Goal: Complete application form: Complete application form

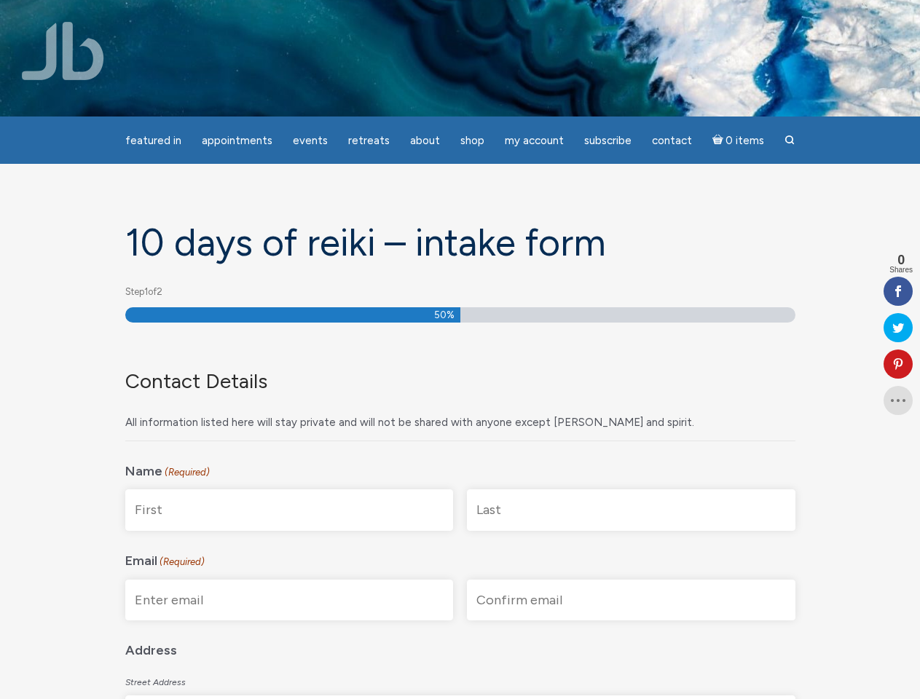
click at [460, 350] on div "Contact Details All information listed here will stay private and will not be s…" at bounding box center [460, 387] width 670 height 107
click at [237, 141] on span "Appointments" at bounding box center [237, 140] width 71 height 13
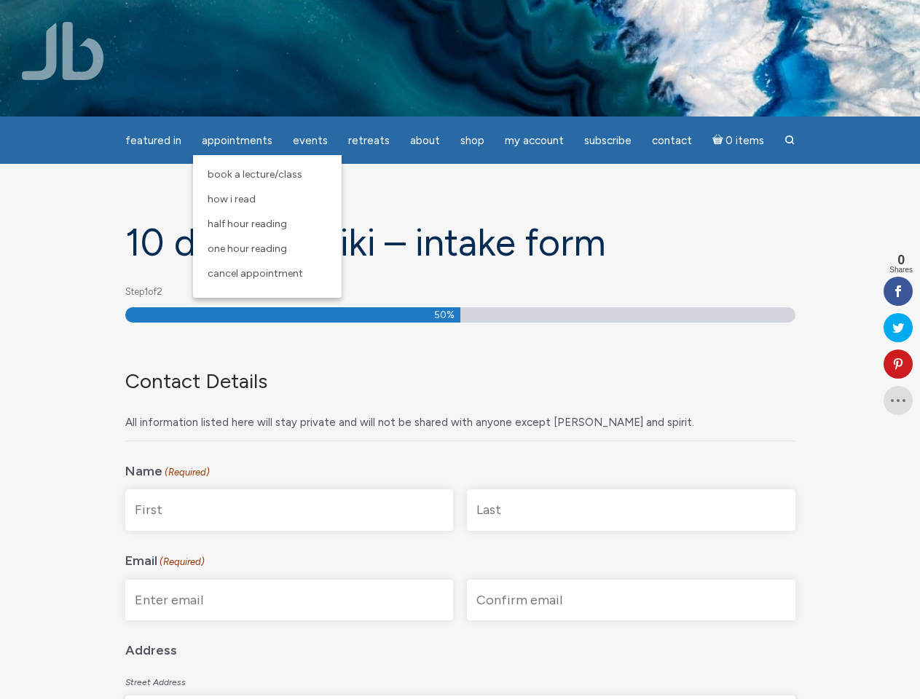
click at [310, 141] on span "Events" at bounding box center [310, 140] width 35 height 13
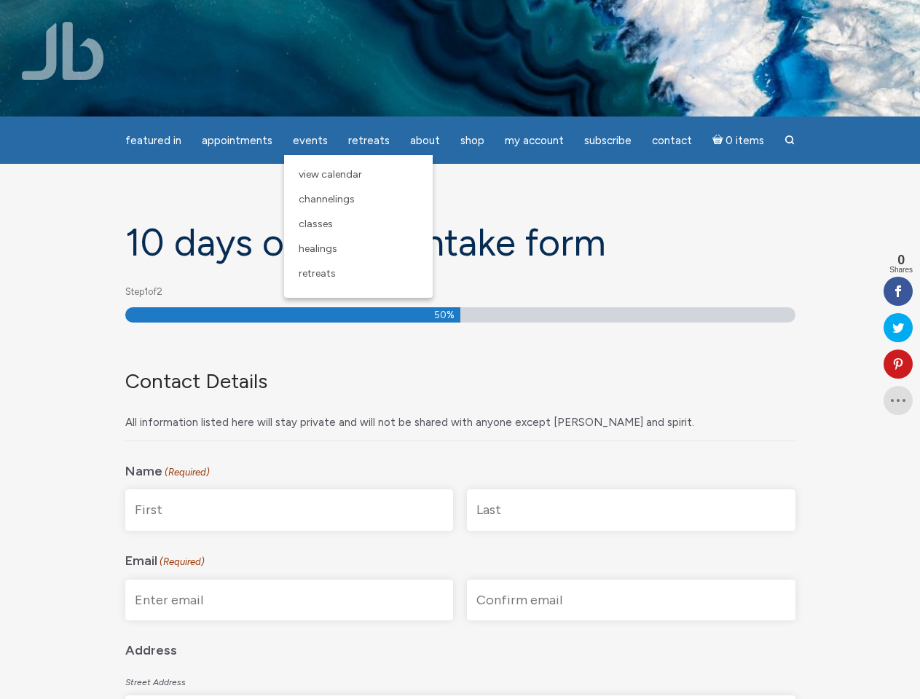
click at [425, 141] on span "About" at bounding box center [425, 140] width 30 height 13
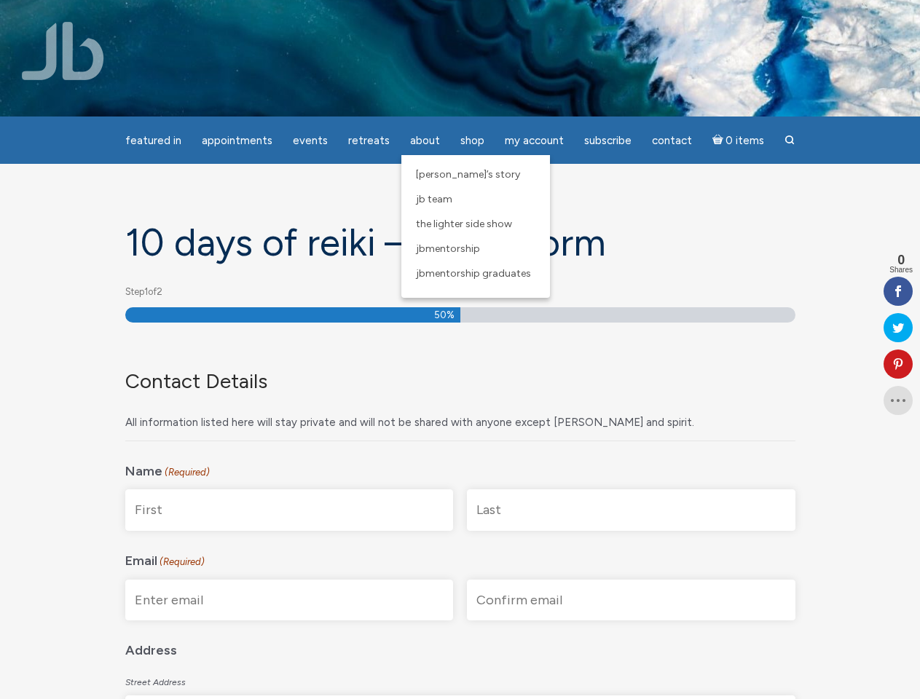
click at [534, 141] on span "My Account" at bounding box center [534, 140] width 59 height 13
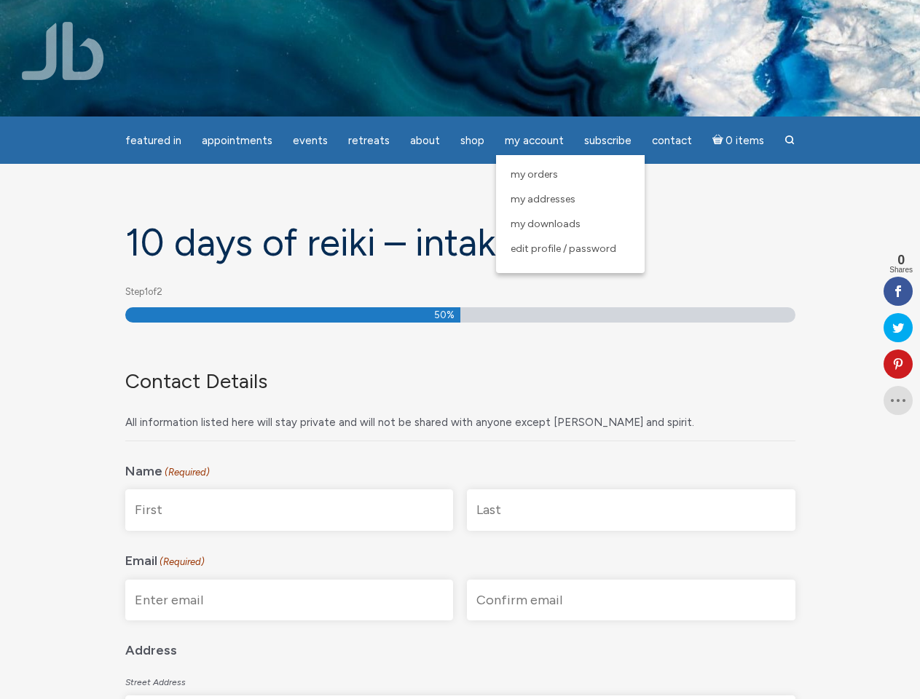
click at [898, 364] on icon at bounding box center [898, 364] width 29 height 12
